Goal: Task Accomplishment & Management: Use online tool/utility

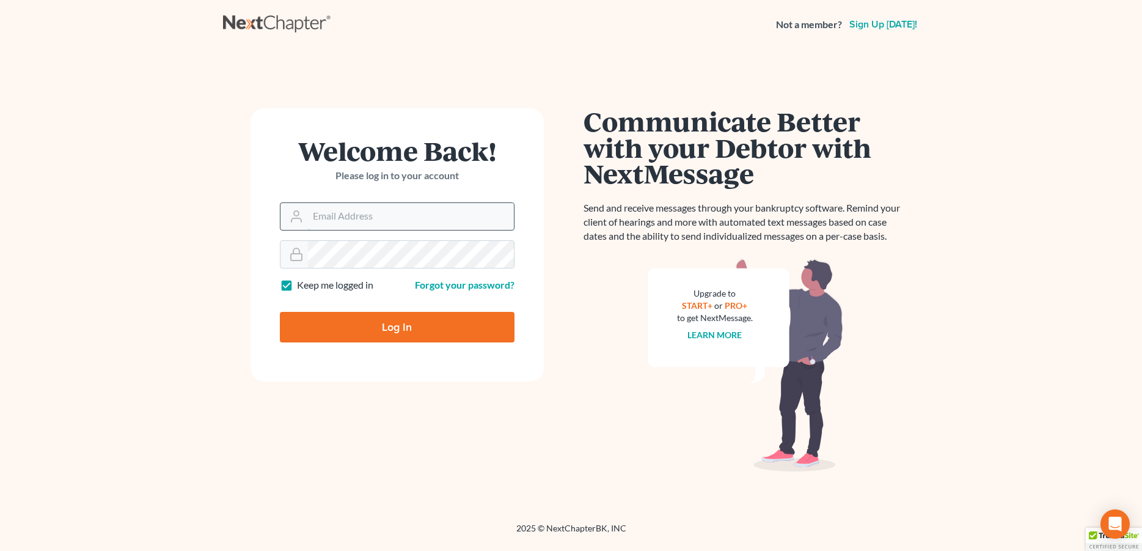
click at [452, 221] on input "Email Address" at bounding box center [411, 216] width 206 height 27
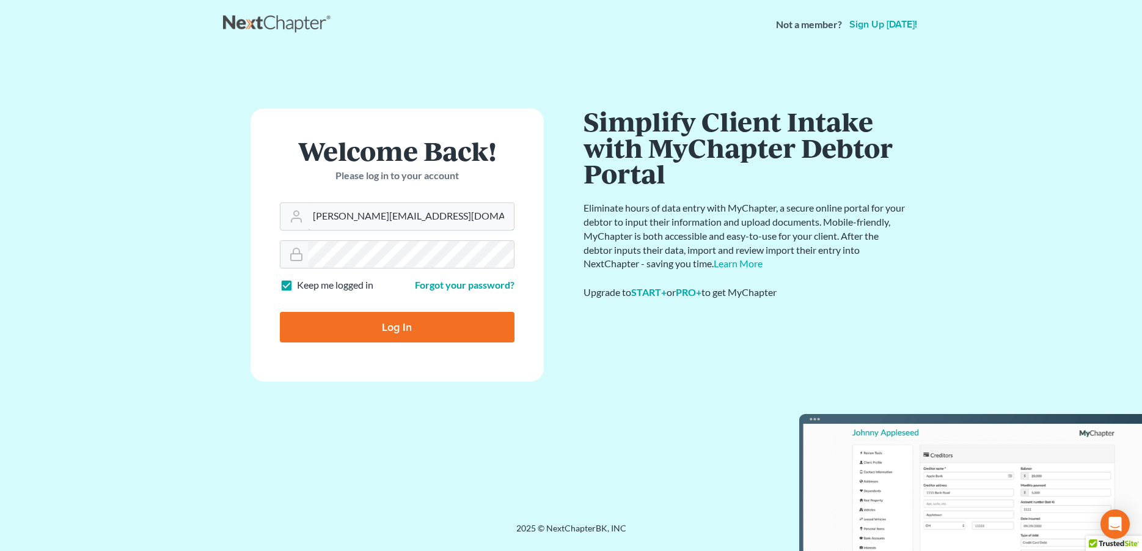
type input "[PERSON_NAME][EMAIL_ADDRESS][DOMAIN_NAME]"
click at [388, 325] on input "Log In" at bounding box center [397, 327] width 235 height 31
type input "Thinking..."
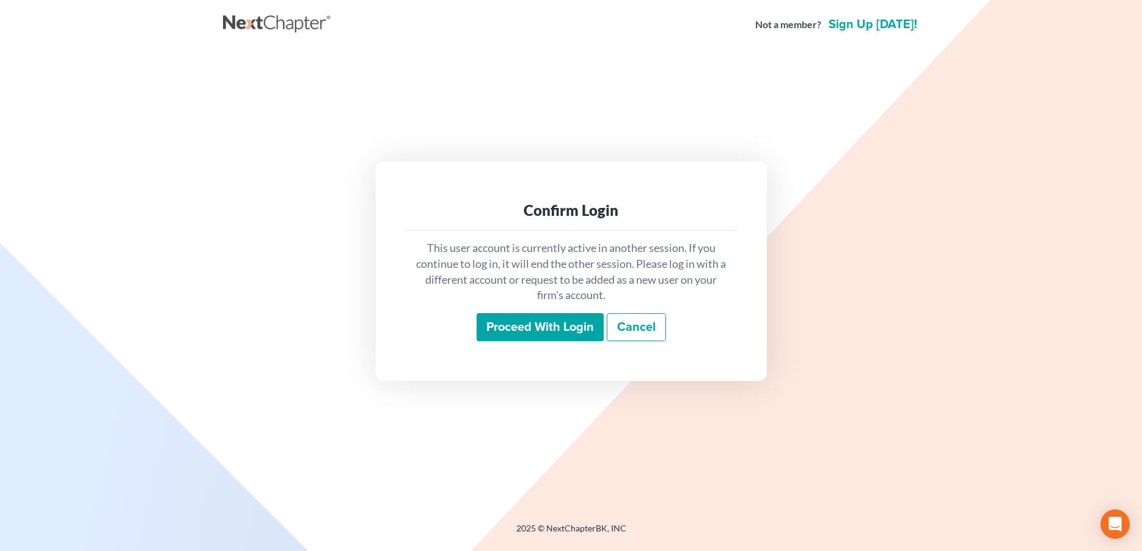
click at [512, 328] on input "Proceed with login" at bounding box center [540, 327] width 127 height 28
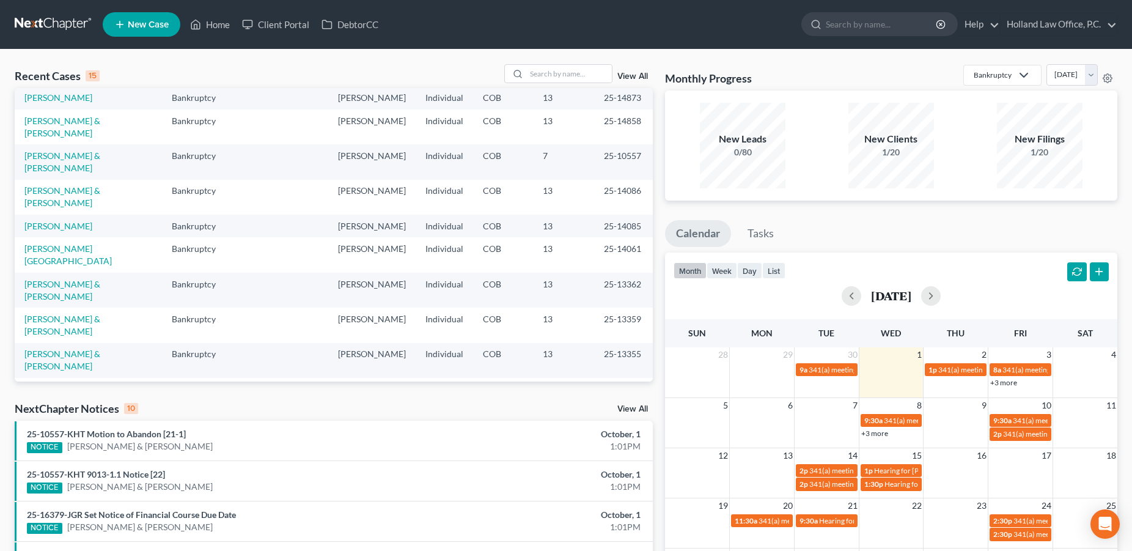
scroll to position [84, 0]
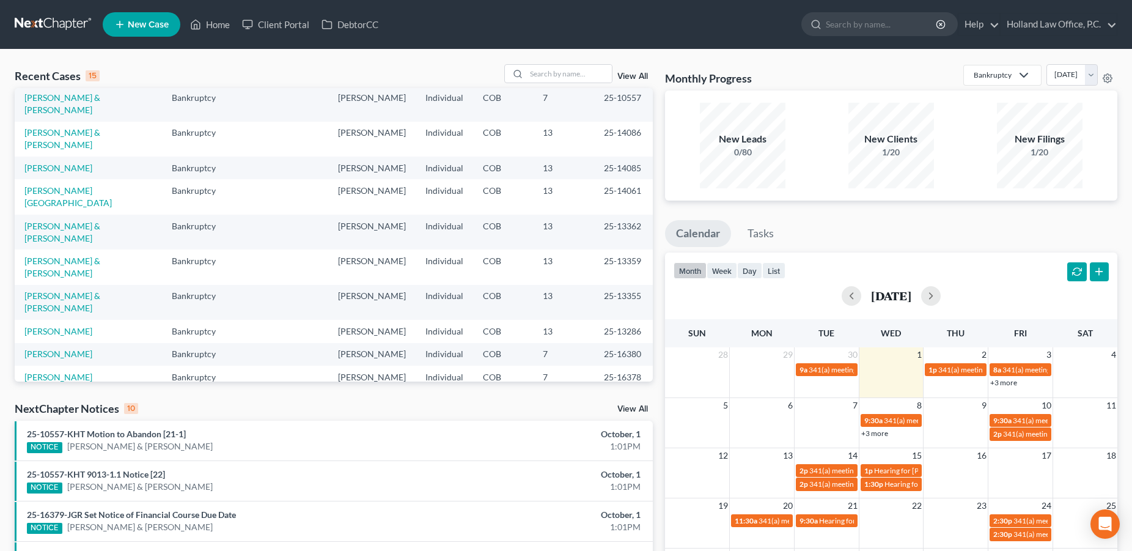
click at [618, 408] on link "View All" at bounding box center [632, 409] width 31 height 9
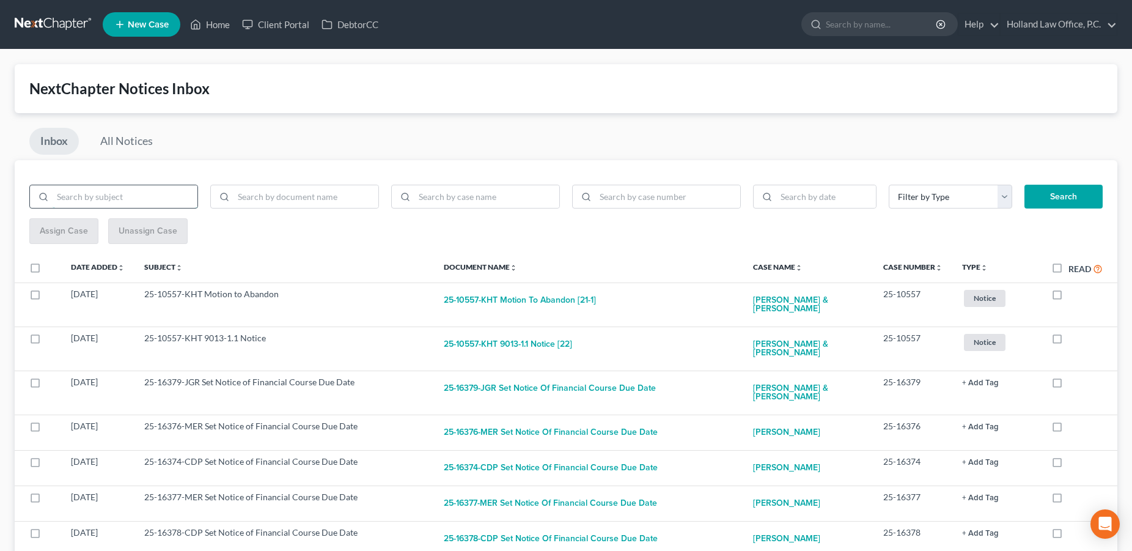
click at [83, 204] on input "search" at bounding box center [125, 196] width 145 height 23
type input "chapter 13"
click at [1068, 202] on button "Search" at bounding box center [1063, 197] width 78 height 24
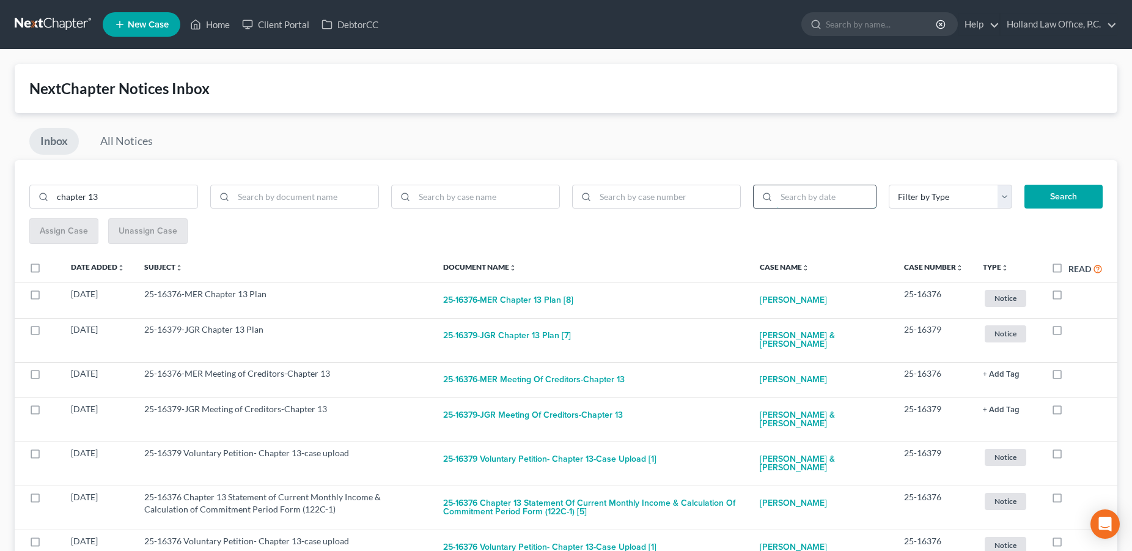
click at [796, 199] on input "search" at bounding box center [826, 196] width 100 height 23
